Goal: Check status: Check status

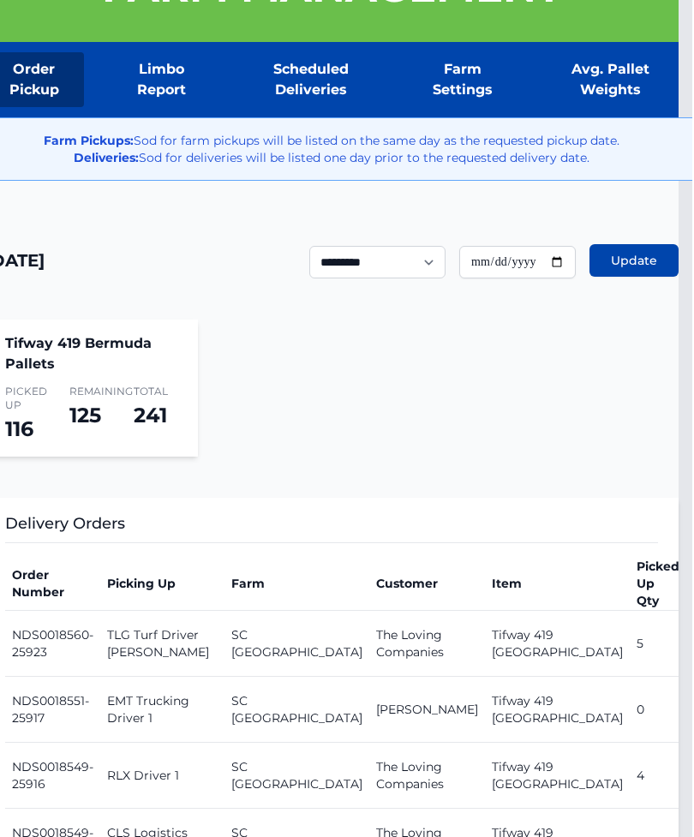
scroll to position [0, 14]
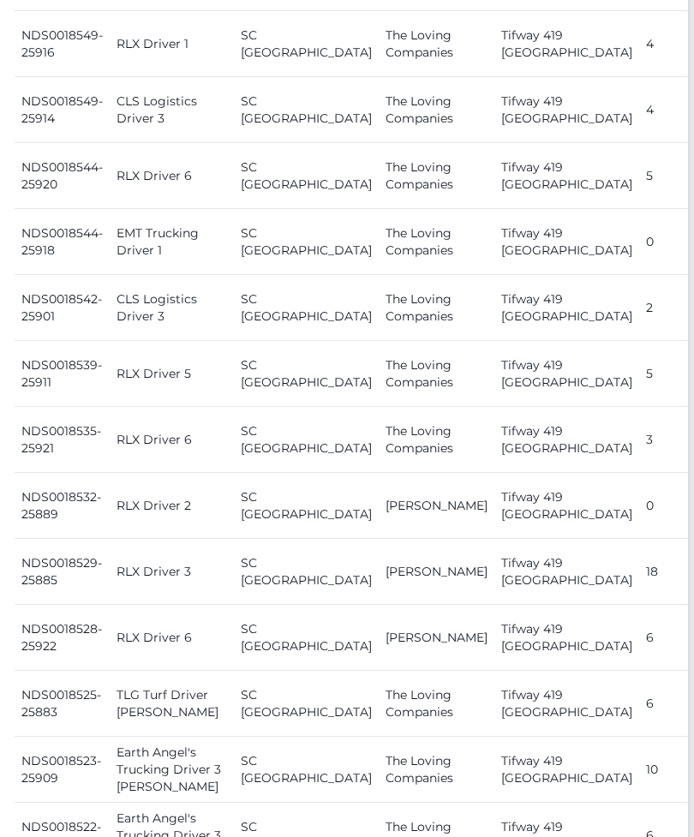
scroll to position [976, 6]
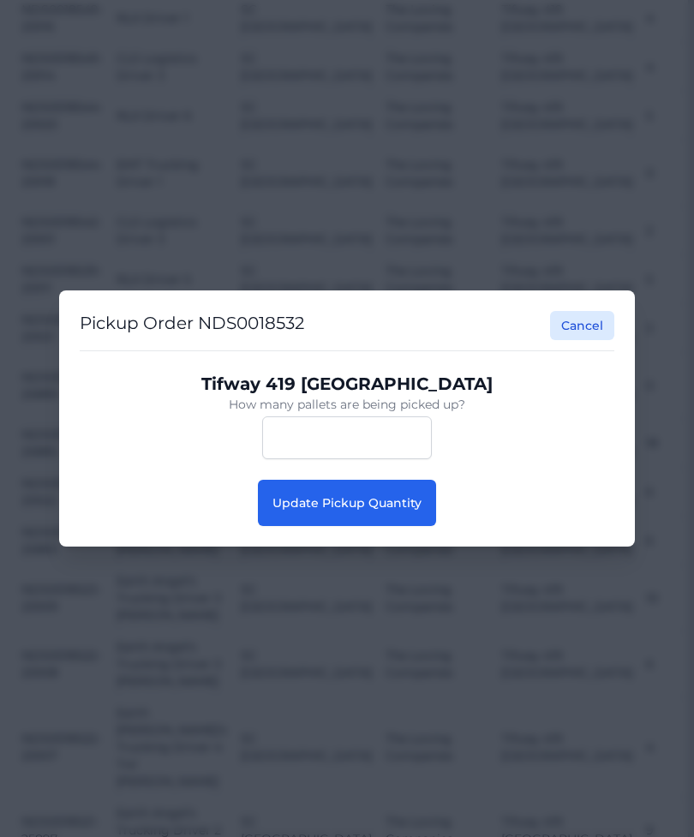
click at [425, 526] on button "Update Pickup Quantity" at bounding box center [347, 503] width 178 height 46
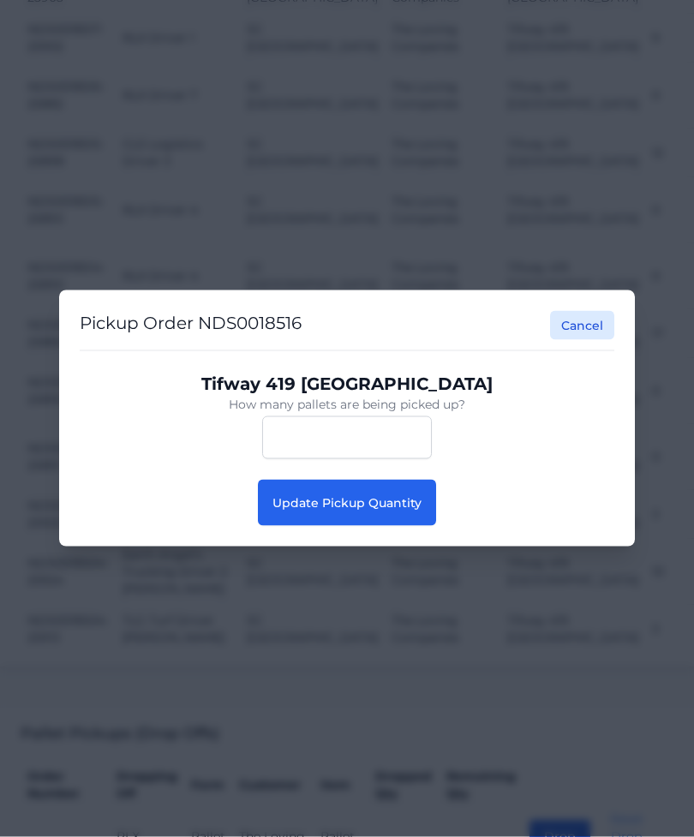
scroll to position [1958, 0]
click at [414, 547] on div "Pickup Order NDS0018516 Cancel Tifway 419 Bermuda How many pallets are being pi…" at bounding box center [347, 418] width 576 height 256
click at [416, 511] on span "Update Pickup Quantity" at bounding box center [346, 502] width 149 height 15
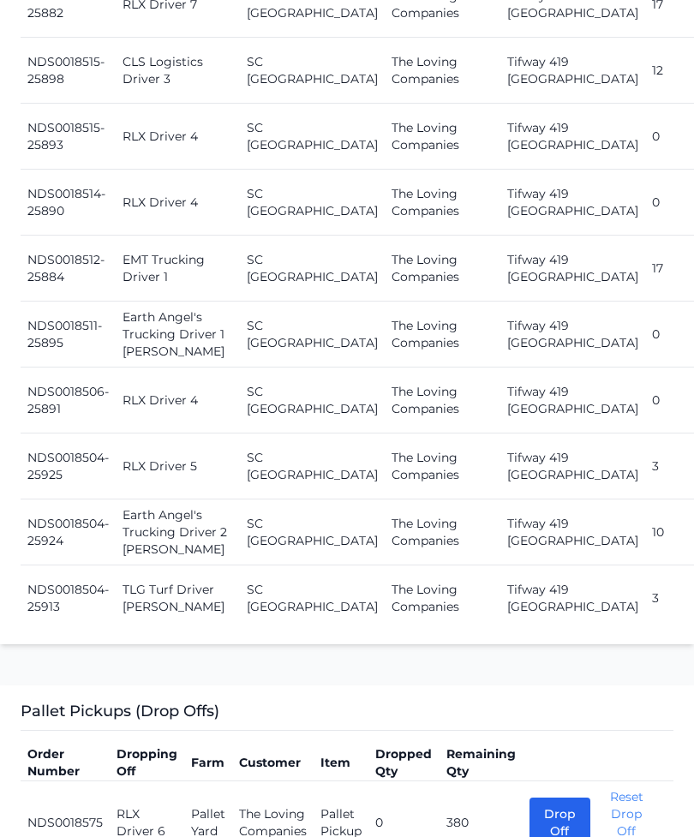
scroll to position [2361, 0]
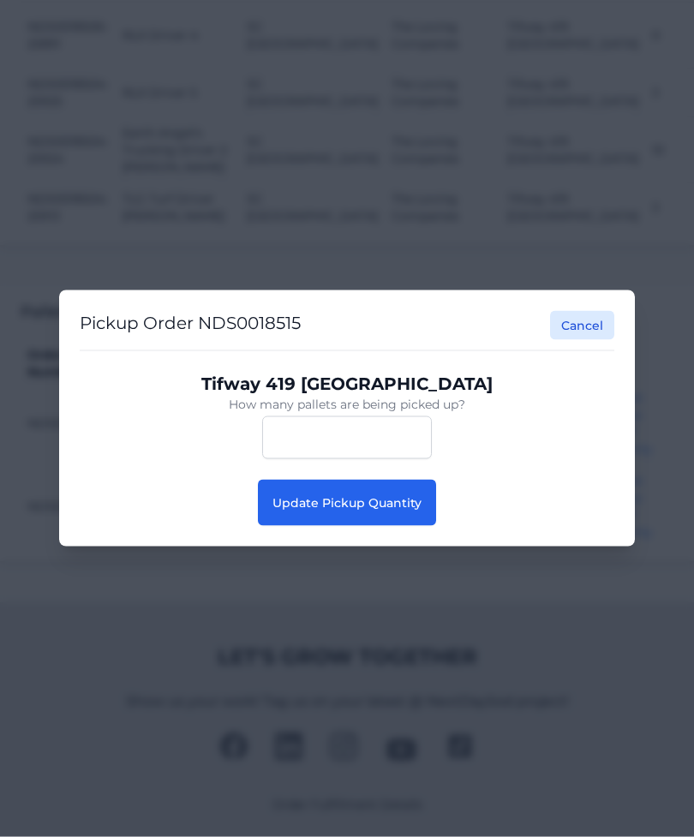
scroll to position [2362, 0]
click at [581, 340] on button "Cancel" at bounding box center [582, 325] width 64 height 29
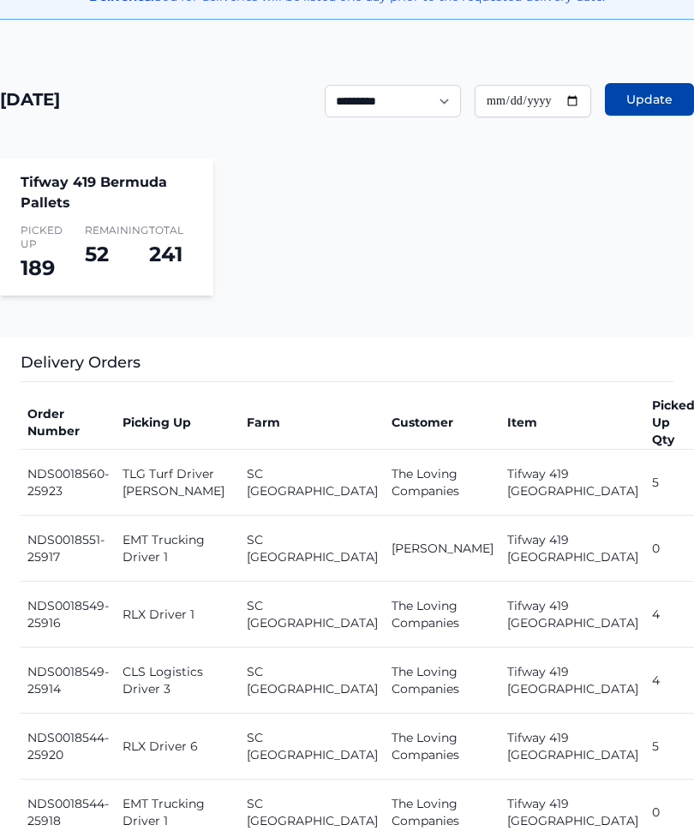
scroll to position [381, 0]
